Goal: Entertainment & Leisure: Browse casually

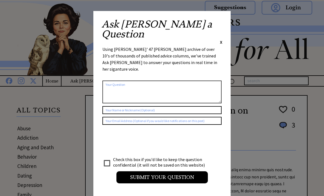
click at [224, 21] on div "Ask Ann a Question X Using Ann Landers' 47 vear archive of over 10's of thousan…" at bounding box center [161, 104] width 137 height 186
click at [220, 39] on span "X" at bounding box center [221, 41] width 2 height 5
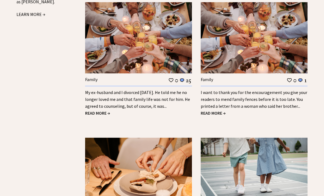
scroll to position [709, 0]
click at [104, 110] on span "READ MORE →" at bounding box center [97, 112] width 25 height 5
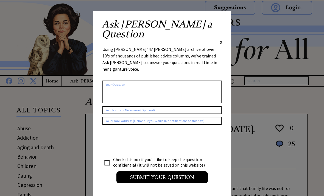
click at [223, 21] on div "Ask [PERSON_NAME] a Question X Using [PERSON_NAME]' 47 [PERSON_NAME] archive of…" at bounding box center [161, 104] width 137 height 186
click at [221, 39] on span "X" at bounding box center [221, 41] width 2 height 5
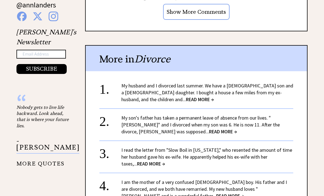
scroll to position [567, 0]
click at [186, 96] on span "READ MORE →" at bounding box center [200, 99] width 28 height 6
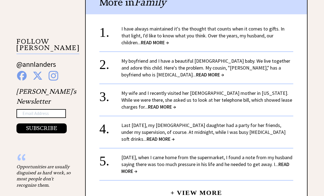
scroll to position [507, 0]
click at [271, 26] on link "I have always maintained it's the thought that counts when it comes to gifts. I…" at bounding box center [202, 36] width 163 height 20
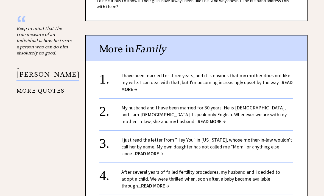
scroll to position [645, 0]
click at [141, 79] on span "READ MORE →" at bounding box center [206, 85] width 171 height 13
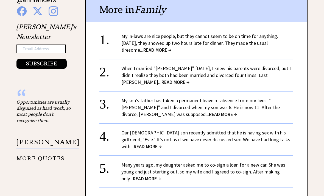
scroll to position [572, 0]
click at [194, 65] on link "When I married "Glenn" eight years ago, I knew his parents were divorced, but I…" at bounding box center [205, 75] width 169 height 20
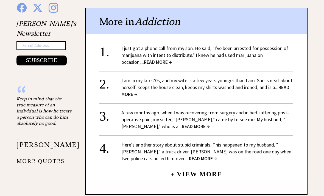
scroll to position [614, 0]
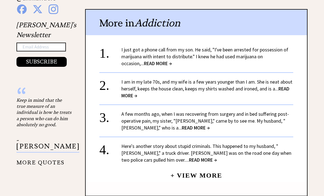
click at [260, 47] on link "I just got a phone call from my son. He said, "I've been arrested for possessio…" at bounding box center [204, 57] width 167 height 20
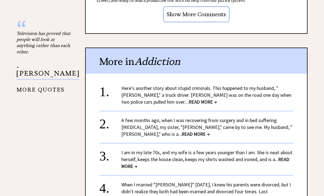
scroll to position [642, 0]
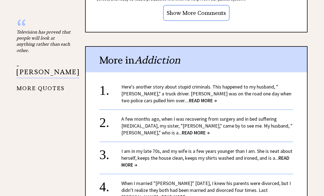
click at [276, 83] on link "Here's another story about stupid criminals. This happened to my husband, "[PER…" at bounding box center [206, 93] width 170 height 20
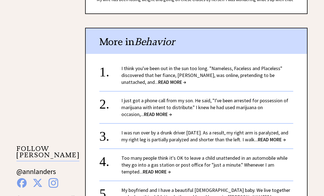
scroll to position [400, 0]
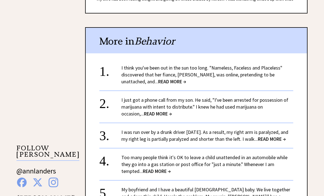
click at [272, 65] on link "I think you've been out in the sun too long. "Nameless, Faceless and Placeless"…" at bounding box center [201, 75] width 161 height 20
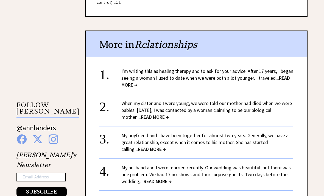
scroll to position [459, 0]
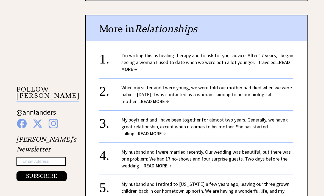
click at [273, 52] on link "I'm writing this as healing therapy and to ask for your advice. After 17 years,…" at bounding box center [207, 62] width 172 height 20
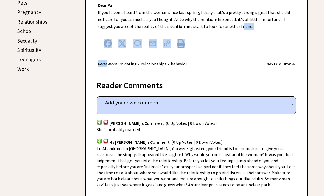
scroll to position [269, 0]
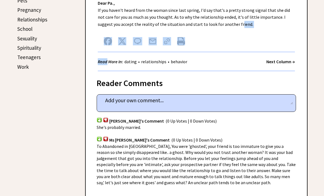
click at [272, 71] on div "Reader Comments column 2284 comment_tease Post Your Comment Joe's Comment (0 Up…" at bounding box center [196, 133] width 222 height 125
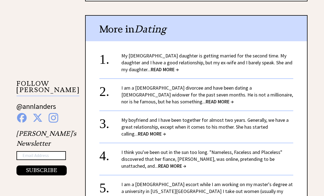
scroll to position [465, 0]
click at [269, 63] on link "My 32-year-old daughter is getting married for the second time. My daughter and…" at bounding box center [206, 62] width 171 height 20
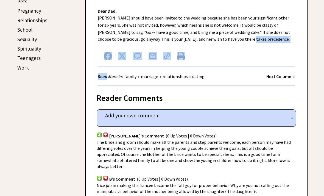
scroll to position [269, 0]
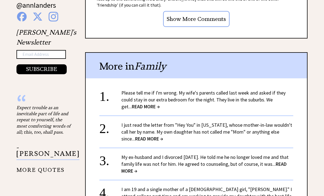
scroll to position [570, 0]
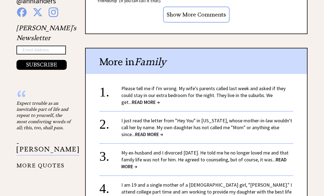
click at [270, 85] on link "Please tell me if I'm wrong. My wife's parents called last week and asked if th…" at bounding box center [203, 95] width 164 height 20
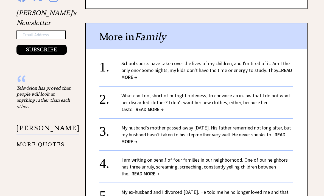
scroll to position [586, 0]
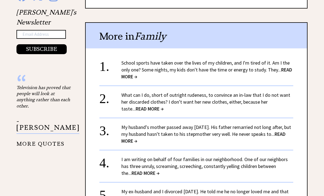
click at [266, 62] on link "School sports have taken over the lives of my children, and I'm tired of it. Am…" at bounding box center [206, 70] width 171 height 20
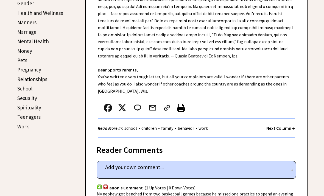
scroll to position [210, 0]
click at [275, 46] on div "Dear [PERSON_NAME], Dear Sports Parents, You've written a very tough letter, bu…" at bounding box center [196, 48] width 221 height 178
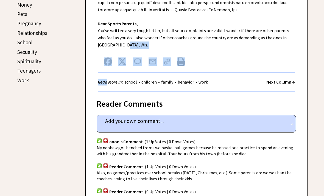
scroll to position [257, 0]
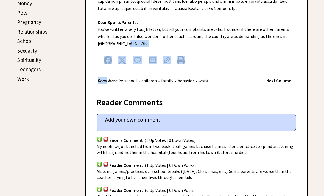
click at [264, 82] on div "Read More In: school • children • family • behavior • work Next Column →" at bounding box center [196, 80] width 197 height 19
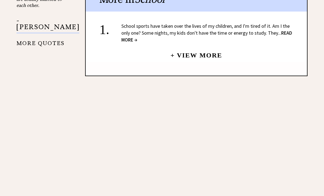
scroll to position [650, 0]
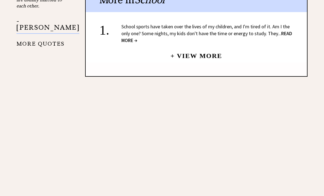
click at [264, 58] on center "+ View More" at bounding box center [196, 42] width 194 height 40
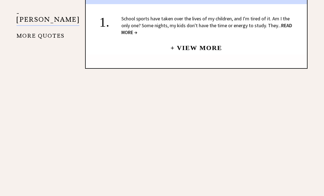
scroll to position [657, 0]
click at [218, 43] on link "+ View More" at bounding box center [197, 46] width 52 height 12
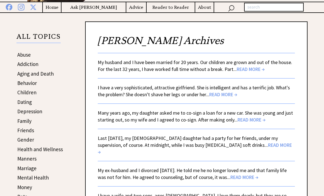
scroll to position [74, 0]
click at [261, 65] on link "My husband and I have been married for 20 years. Our children are grown and out…" at bounding box center [195, 65] width 194 height 13
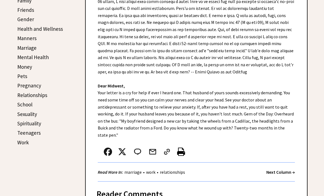
scroll to position [194, 0]
click at [278, 52] on div "Dear Ann Landers, Dear Midwest, Your letter is a cry for help if ever I heard o…" at bounding box center [196, 78] width 221 height 206
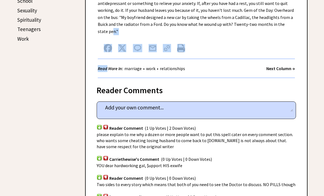
scroll to position [297, 0]
click at [269, 69] on strong "Next Column →" at bounding box center [280, 68] width 29 height 5
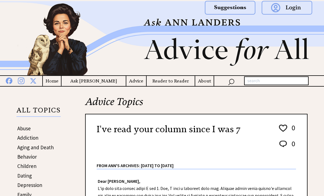
click at [272, 53] on img at bounding box center [162, 38] width 324 height 74
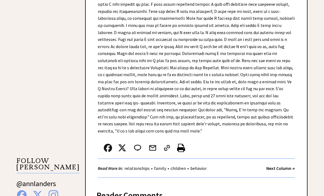
scroll to position [388, 0]
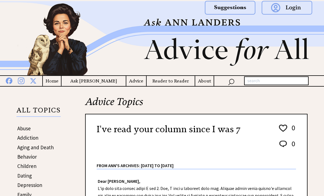
scroll to position [139, 0]
